Goal: Transaction & Acquisition: Purchase product/service

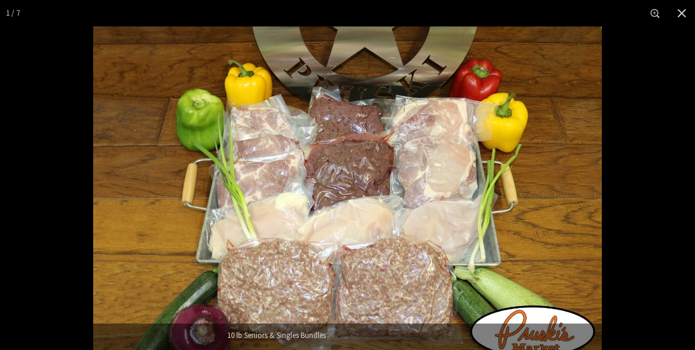
scroll to position [157, 0]
click at [691, 13] on button "Close" at bounding box center [681, 13] width 26 height 26
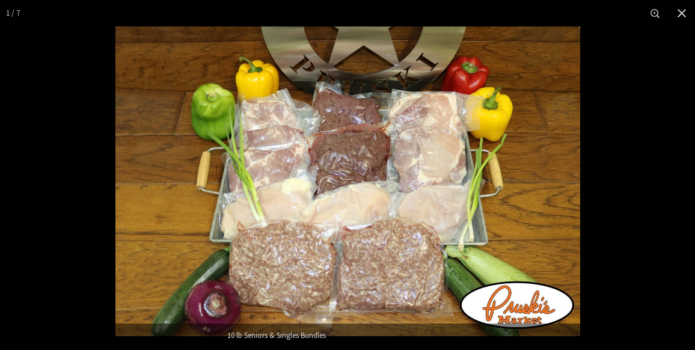
scroll to position [0, 0]
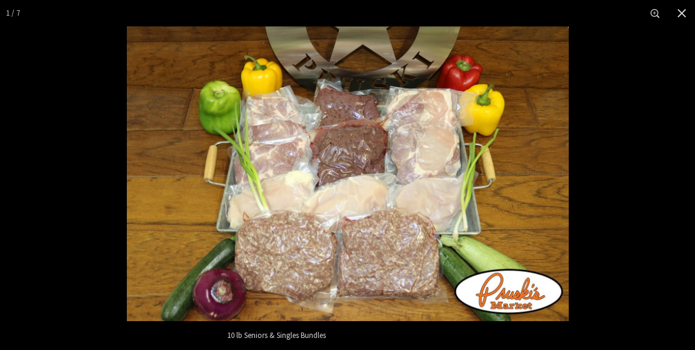
click at [684, 19] on button "Close" at bounding box center [681, 13] width 26 height 26
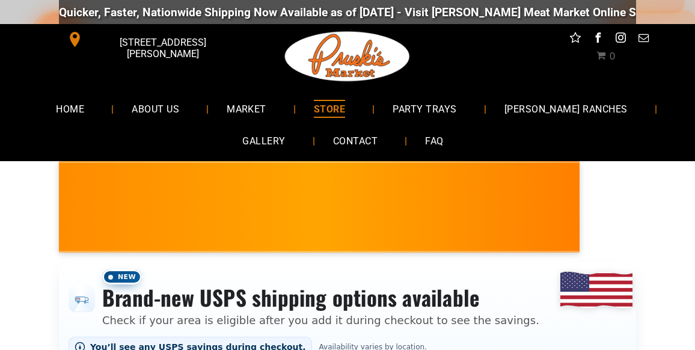
click at [84, 115] on span "HOME" at bounding box center [70, 108] width 28 height 17
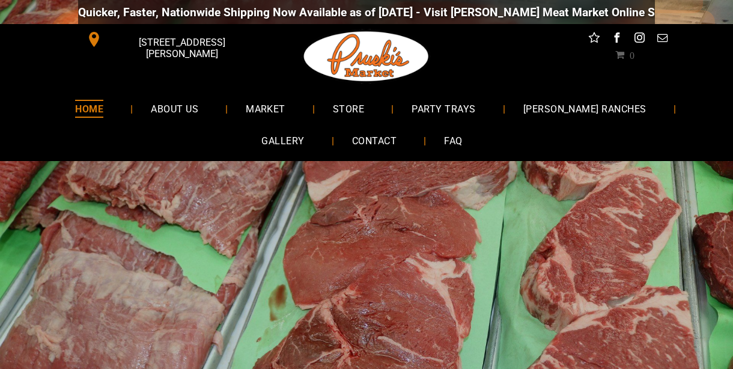
click at [559, 115] on span "[PERSON_NAME] RANCHES" at bounding box center [584, 108] width 123 height 17
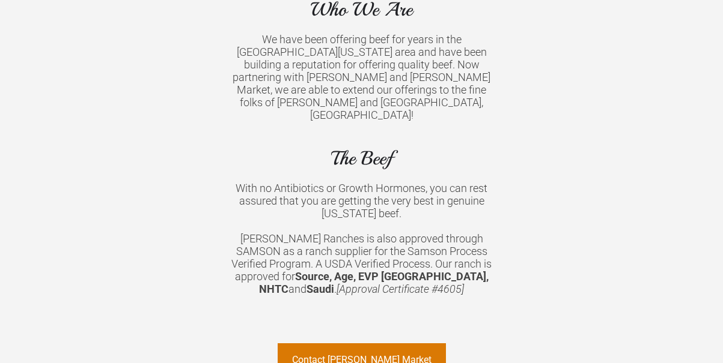
scroll to position [993, 0]
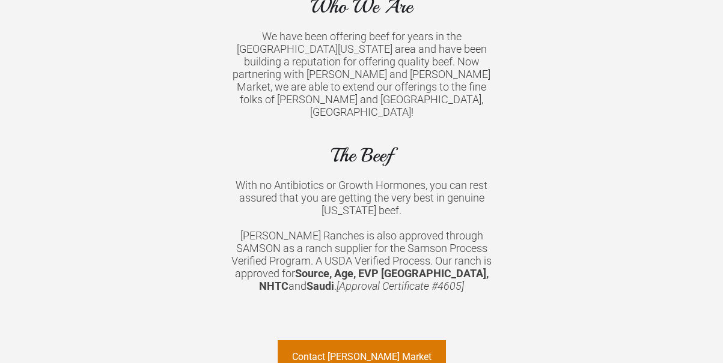
click at [362, 179] on div "With no Antibiotics or Growth Hormones, you can rest assured that you are getti…" at bounding box center [361, 198] width 267 height 38
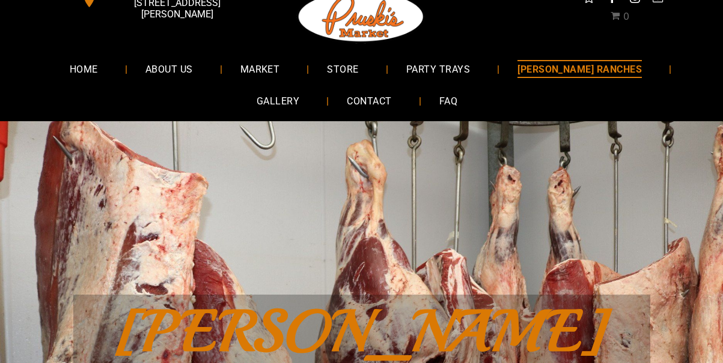
scroll to position [0, 0]
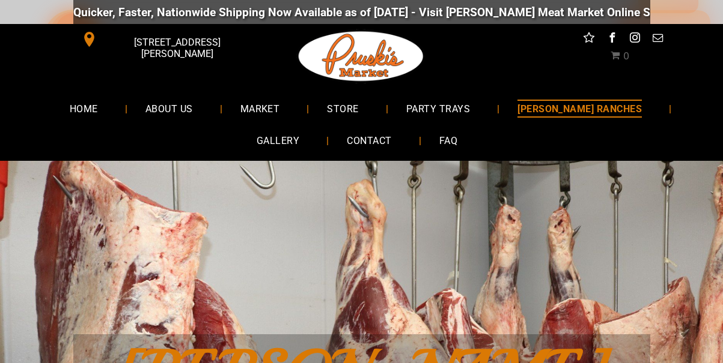
click at [451, 143] on span "FAQ" at bounding box center [448, 140] width 18 height 17
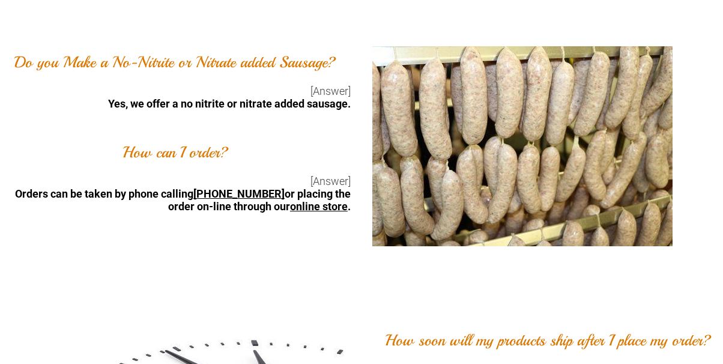
scroll to position [1494, 0]
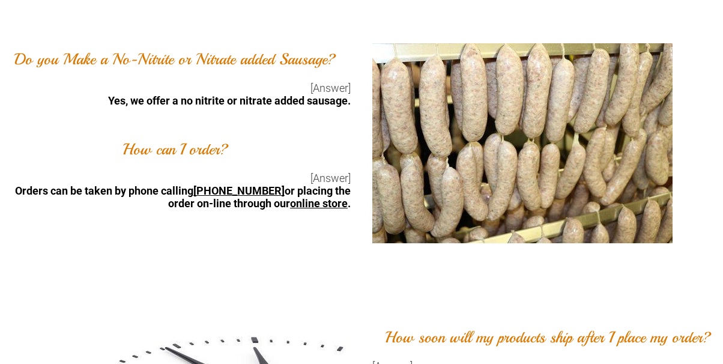
click at [199, 150] on font "How can I order?" at bounding box center [176, 149] width 106 height 20
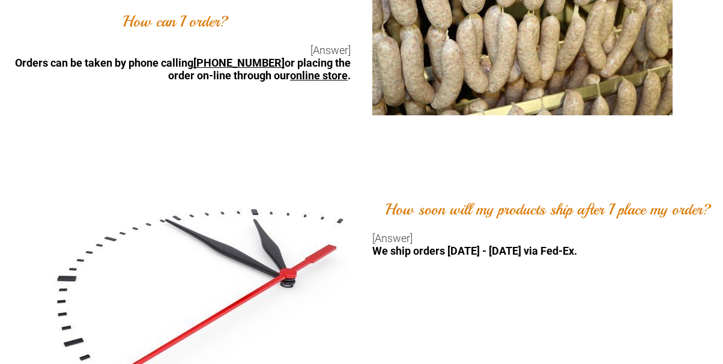
scroll to position [1622, 0]
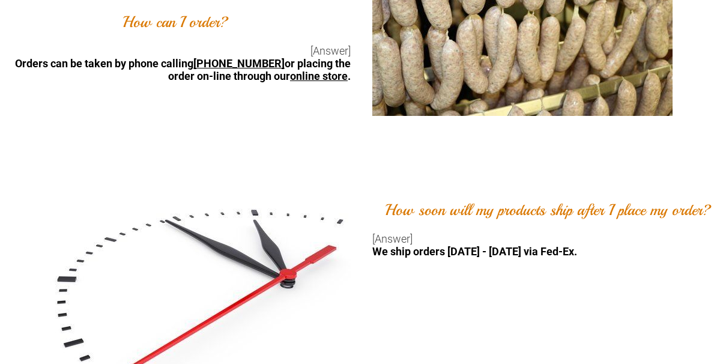
click at [333, 78] on link "online store" at bounding box center [319, 76] width 58 height 13
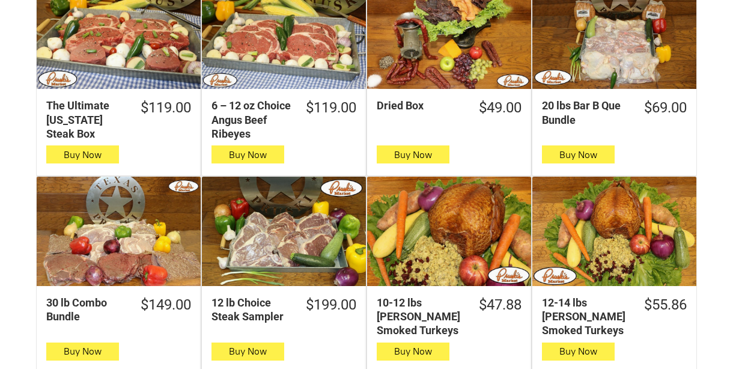
scroll to position [867, 0]
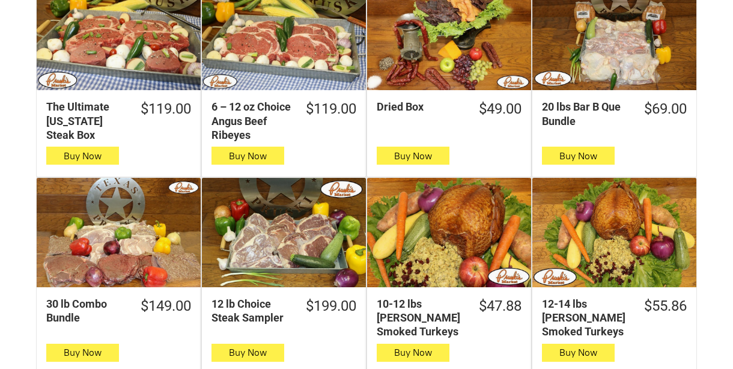
click at [90, 132] on div "The Ultimate [US_STATE] Steak Box" at bounding box center [86, 121] width 80 height 42
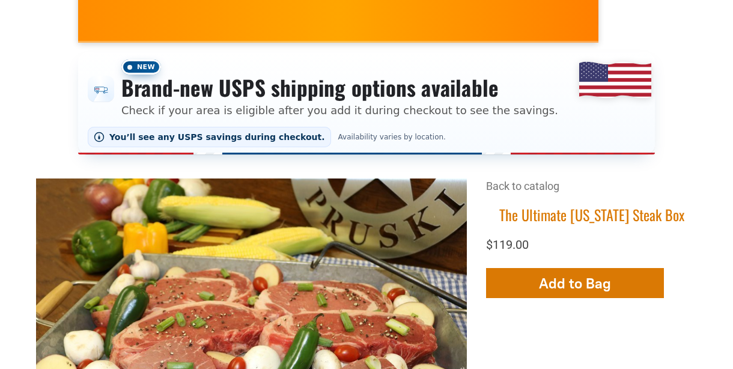
scroll to position [208, 0]
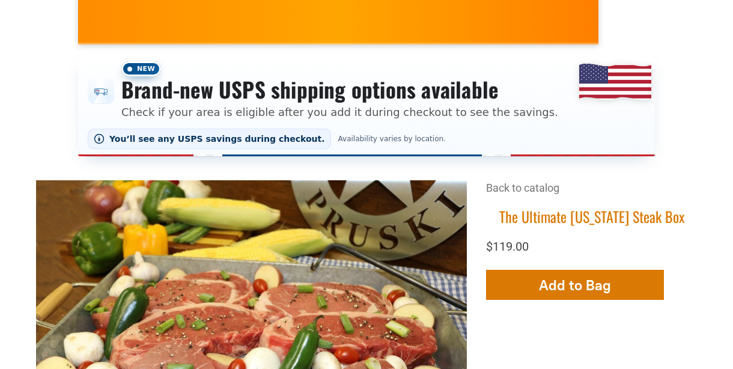
click at [528, 189] on link "Back to catalog" at bounding box center [522, 187] width 73 height 13
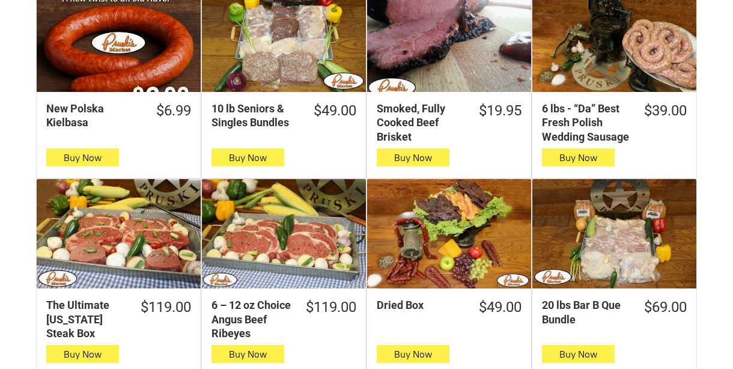
scroll to position [666, 0]
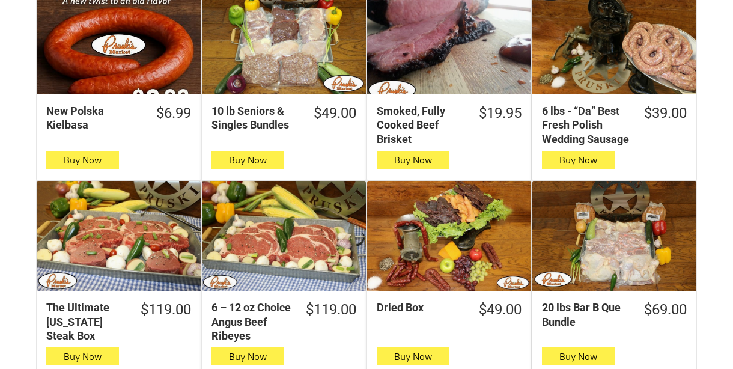
click at [428, 119] on div "Smoked, Fully Cooked Beef Brisket" at bounding box center [421, 125] width 88 height 42
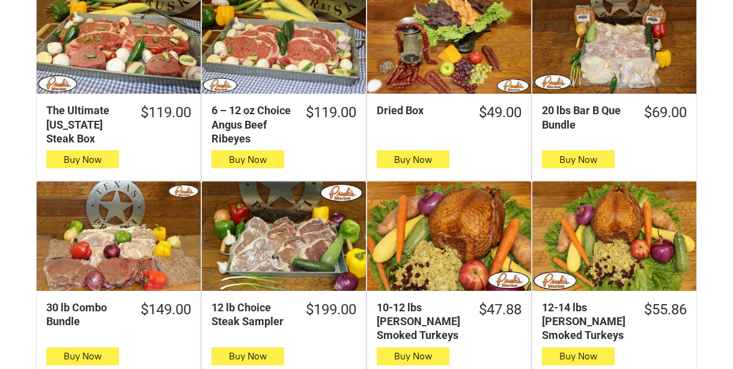
scroll to position [863, 0]
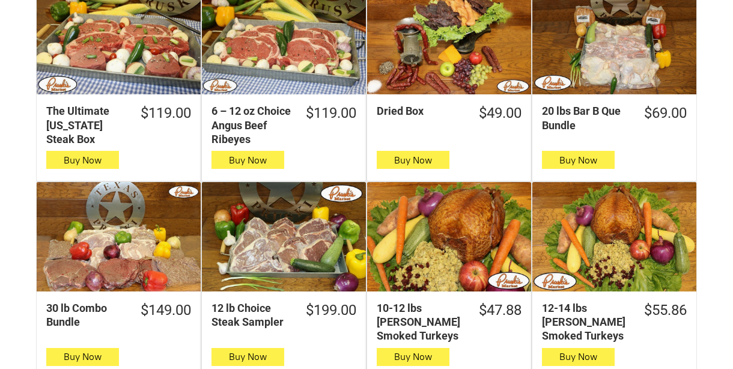
click at [598, 131] on div "20 lbs Bar B Que Bundle" at bounding box center [586, 118] width 88 height 28
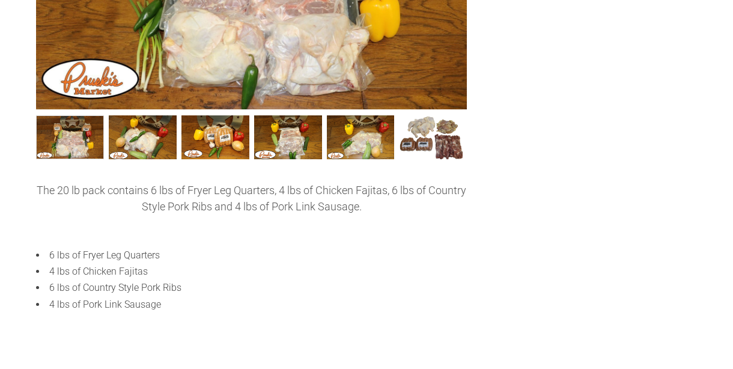
scroll to position [565, 0]
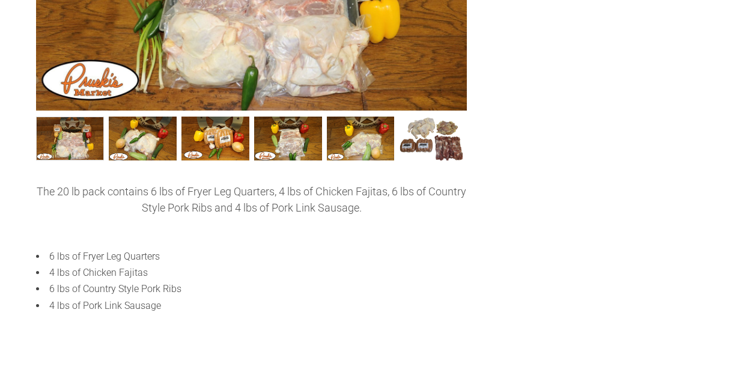
click at [135, 347] on div "+6 +5 +4 +3 +2 Back to catalog 20 lbs Bar B Que Bundle $69.00 Add More Add to B…" at bounding box center [366, 91] width 661 height 537
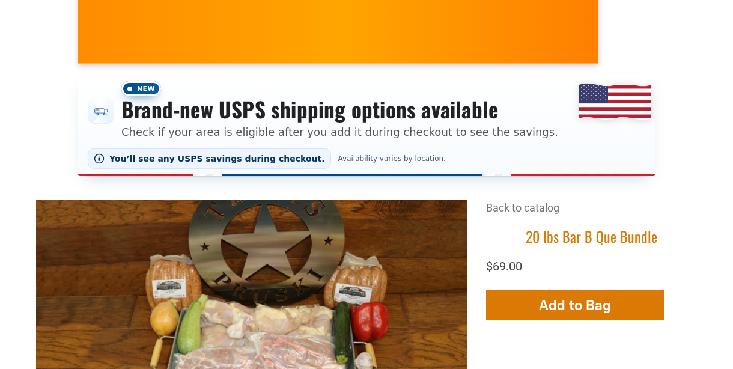
scroll to position [197, 0]
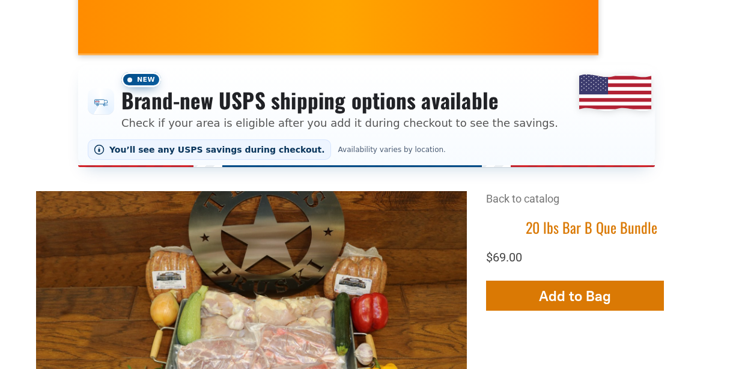
click at [281, 153] on span "You’ll see any USPS savings during checkout." at bounding box center [217, 150] width 216 height 10
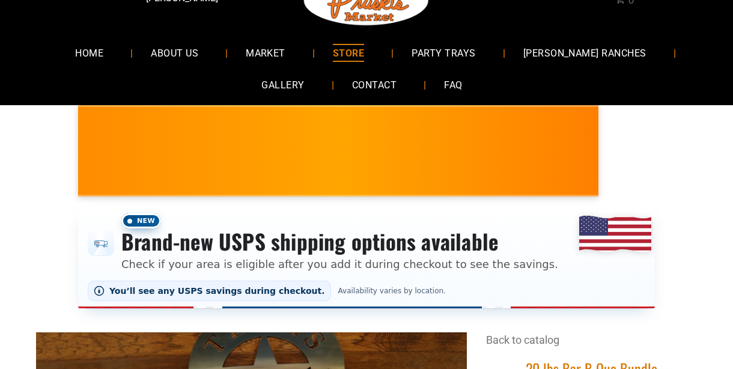
scroll to position [55, 0]
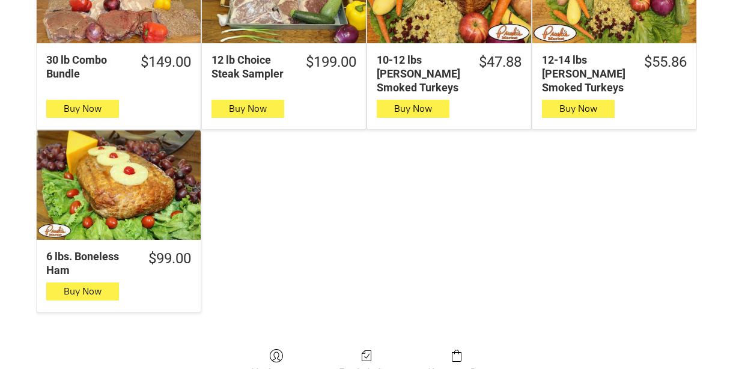
scroll to position [1109, 0]
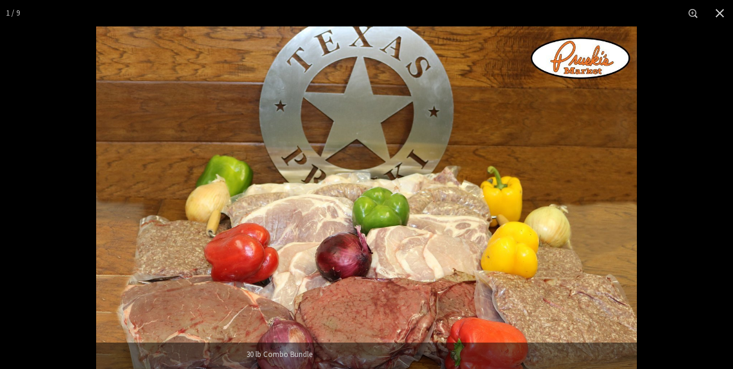
scroll to position [373, 0]
click at [722, 16] on button "Close" at bounding box center [720, 13] width 26 height 26
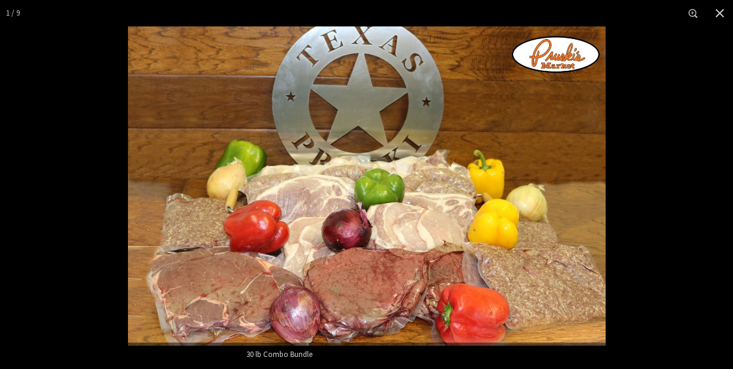
scroll to position [0, 0]
